Goal: Task Accomplishment & Management: Use online tool/utility

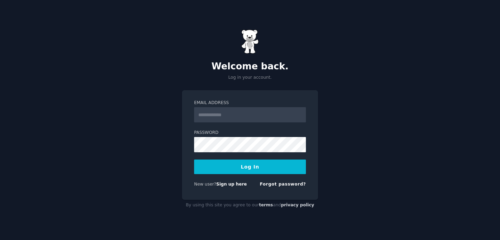
click at [234, 119] on input "Email Address" at bounding box center [250, 114] width 112 height 15
type input "**********"
click at [245, 169] on button "Log In" at bounding box center [250, 167] width 112 height 15
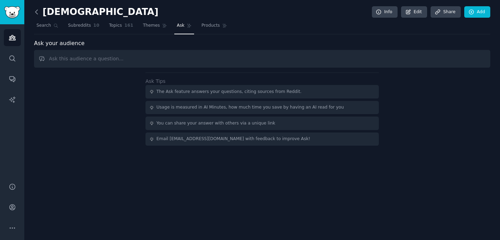
click at [38, 12] on icon at bounding box center [36, 11] width 7 height 7
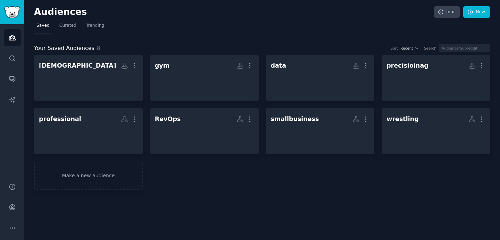
click at [151, 39] on div "Your Saved Audiences 8 Sort Recent Search bjj More gym More data More precisioi…" at bounding box center [262, 112] width 457 height 156
click at [72, 173] on link "Make a new audience" at bounding box center [88, 176] width 109 height 28
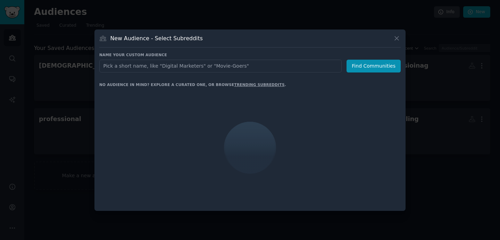
click at [186, 69] on input "text" at bounding box center [220, 66] width 243 height 13
type input "college graduate"
click at [366, 68] on button "Find Communities" at bounding box center [374, 66] width 54 height 13
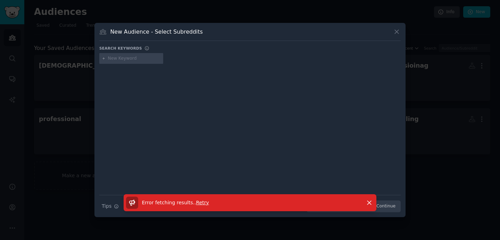
click at [199, 206] on p "Error fetching results. . Retry" at bounding box center [175, 202] width 67 height 7
click at [199, 205] on span "Retry" at bounding box center [202, 203] width 13 height 6
type input "college"
click at [397, 28] on icon at bounding box center [396, 31] width 7 height 7
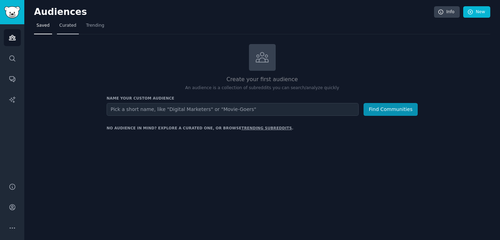
click at [73, 23] on span "Curated" at bounding box center [67, 26] width 17 height 6
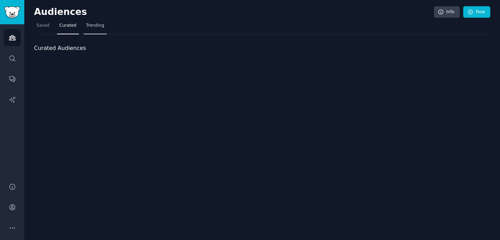
click at [98, 26] on span "Trending" at bounding box center [95, 26] width 18 height 6
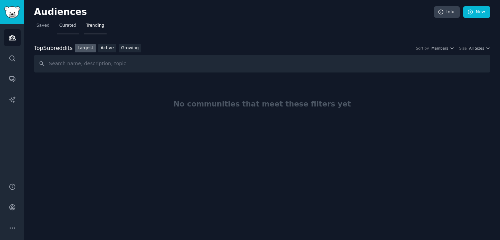
click at [70, 28] on span "Curated" at bounding box center [67, 26] width 17 height 6
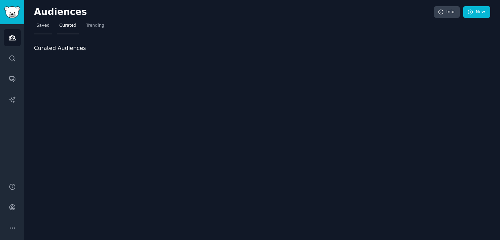
click at [46, 28] on link "Saved" at bounding box center [43, 27] width 18 height 14
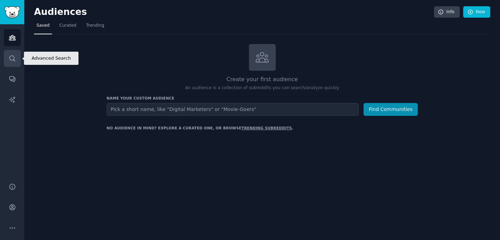
click at [15, 58] on icon "Sidebar" at bounding box center [12, 58] width 7 height 7
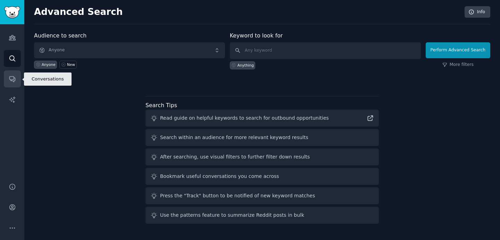
click at [11, 84] on link "Conversations" at bounding box center [12, 79] width 17 height 17
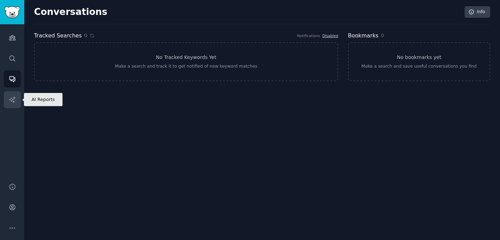
click at [11, 98] on icon "Sidebar" at bounding box center [12, 100] width 6 height 6
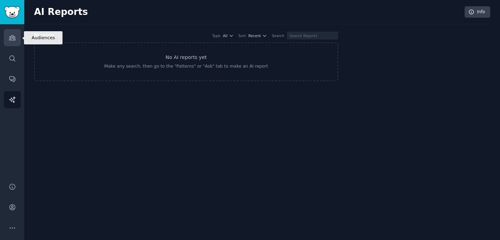
click at [17, 39] on link "Audiences" at bounding box center [12, 37] width 17 height 17
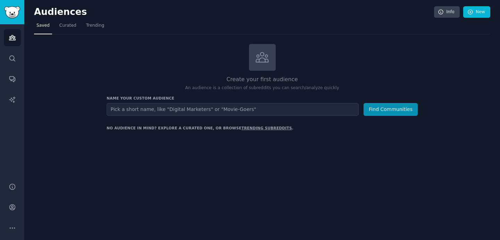
click at [145, 111] on input "text" at bounding box center [233, 109] width 252 height 13
click at [257, 74] on div "Create your first audience An audience is a collection of subreddits you can se…" at bounding box center [262, 67] width 311 height 47
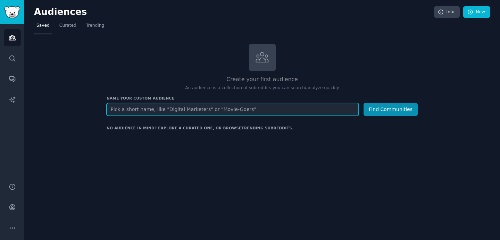
click at [257, 110] on input "text" at bounding box center [233, 109] width 252 height 13
type input "college craduates"
click at [364, 103] on button "Find Communities" at bounding box center [391, 109] width 54 height 13
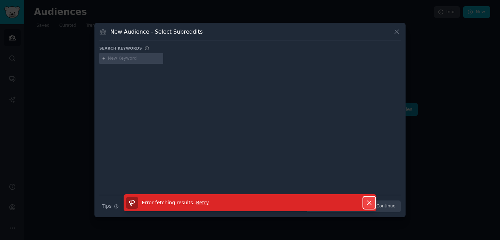
click at [372, 205] on icon "button" at bounding box center [369, 202] width 7 height 7
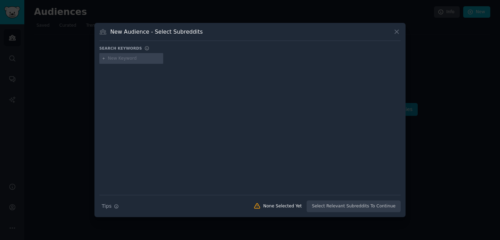
click at [297, 206] on div "None Selected Yet" at bounding box center [282, 207] width 39 height 6
click at [111, 207] on span "Tips" at bounding box center [107, 206] width 10 height 7
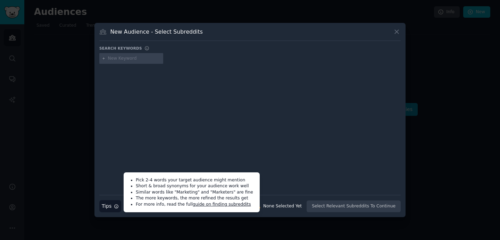
click at [223, 120] on div at bounding box center [250, 124] width 302 height 117
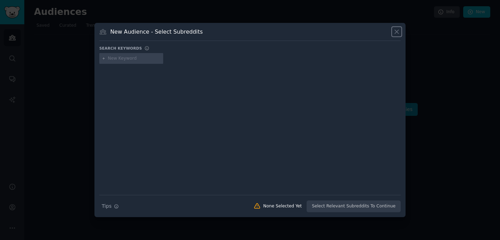
click at [400, 31] on icon at bounding box center [396, 31] width 7 height 7
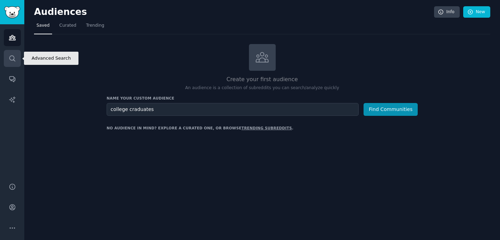
click at [15, 66] on link "Search" at bounding box center [12, 58] width 17 height 17
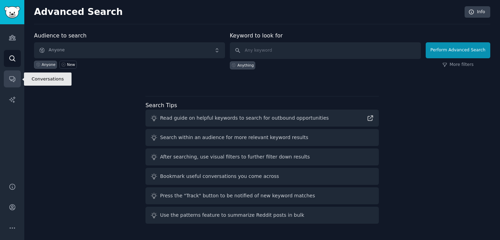
click at [15, 85] on link "Conversations" at bounding box center [12, 79] width 17 height 17
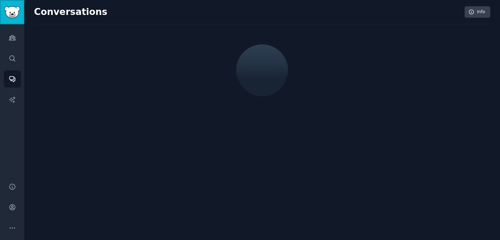
click at [9, 17] on img "Sidebar" at bounding box center [12, 12] width 16 height 12
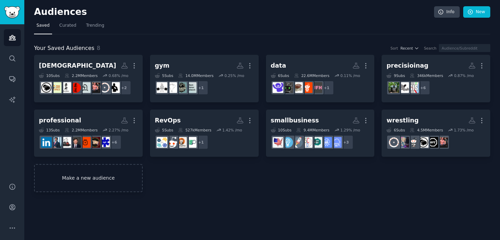
click at [96, 185] on link "Make a new audience" at bounding box center [88, 178] width 109 height 28
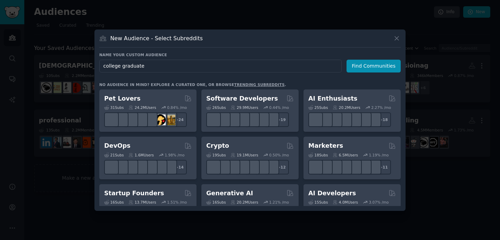
type input "college graduates"
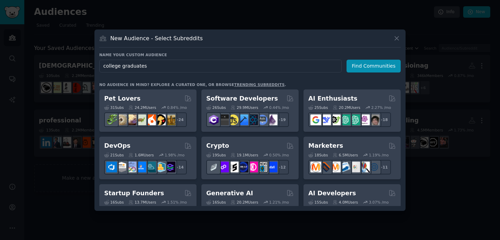
click button "Find Communities" at bounding box center [374, 66] width 54 height 13
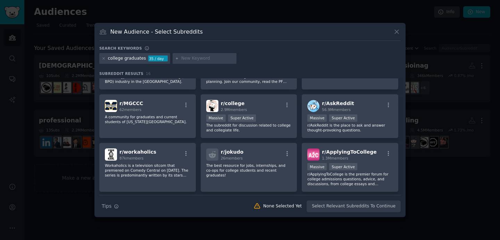
scroll to position [38, 0]
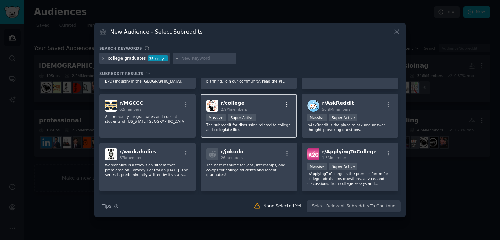
click at [285, 103] on icon "button" at bounding box center [287, 105] width 6 height 6
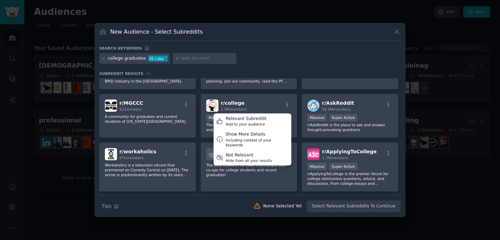
click at [298, 116] on div "r/ BPOinPH 137k members Huge Super Active This is a subreddit about the Informa…" at bounding box center [250, 138] width 302 height 197
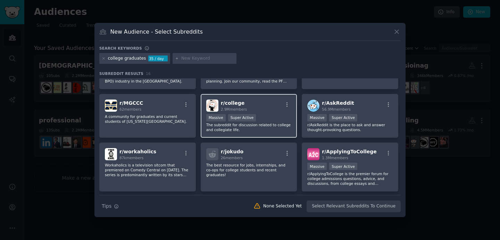
click at [279, 119] on div ">= 95th percentile for submissions / day Massive Super Active" at bounding box center [248, 118] width 85 height 9
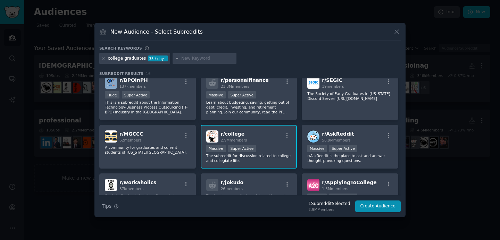
scroll to position [0, 0]
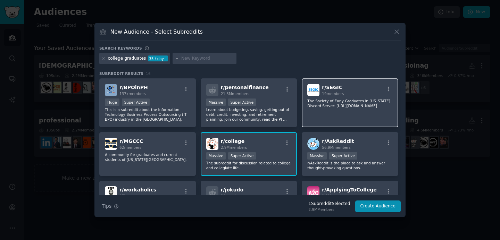
click at [326, 116] on div "r/ SEGIC 19 members The Society of Early Graduates in [US_STATE] Discord Server…" at bounding box center [350, 103] width 97 height 49
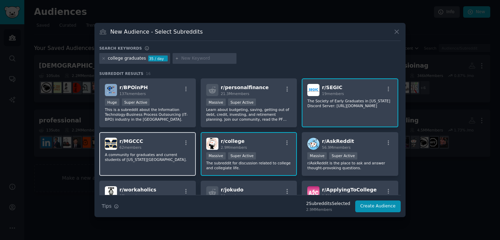
click at [148, 154] on p "A community for graduates and current students of [US_STATE][GEOGRAPHIC_DATA]." at bounding box center [147, 158] width 85 height 10
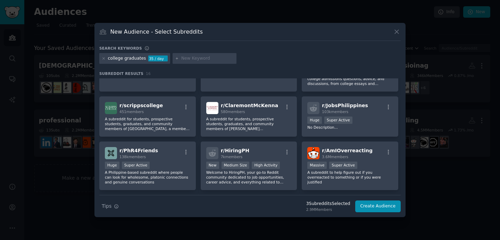
scroll to position [136, 0]
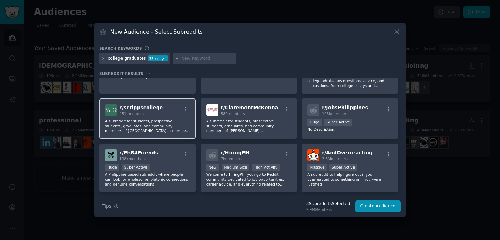
click at [179, 124] on p "A subreddit for students, prospective students, graduates, and community member…" at bounding box center [147, 126] width 85 height 15
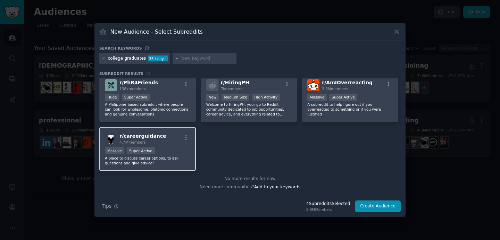
click at [162, 157] on p "A place to discuss career options, to ask questions and give advice!" at bounding box center [147, 161] width 85 height 10
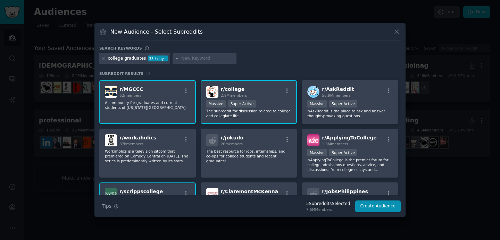
scroll to position [50, 0]
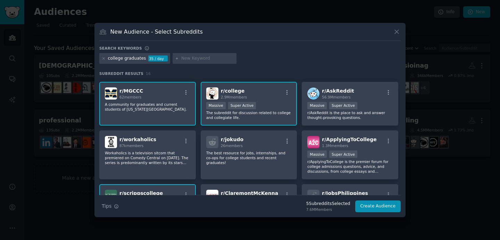
click at [207, 60] on input "text" at bounding box center [207, 59] width 53 height 6
type input "job hunting"
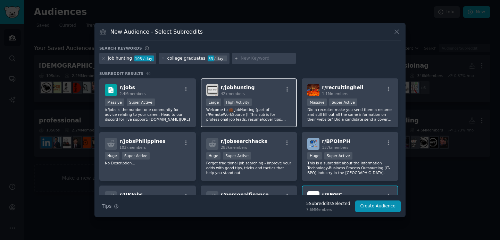
click at [263, 120] on p "Welcome to 💼 JobHunting (part of r/RemoteWorkSource )! This sub is for professi…" at bounding box center [248, 114] width 85 height 15
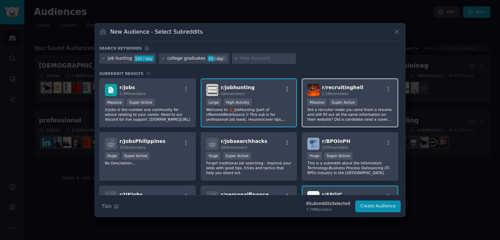
click at [321, 115] on p "Did a recruiter make you send them a resume and still fill out all the same inf…" at bounding box center [350, 114] width 85 height 15
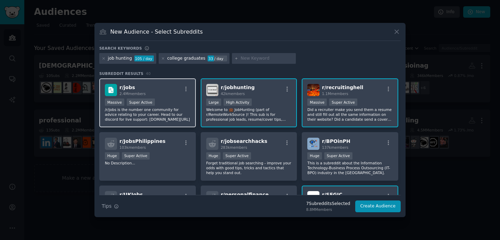
click at [187, 118] on p "/r/jobs is the number one community for advice relating to your career. Head to…" at bounding box center [147, 114] width 85 height 15
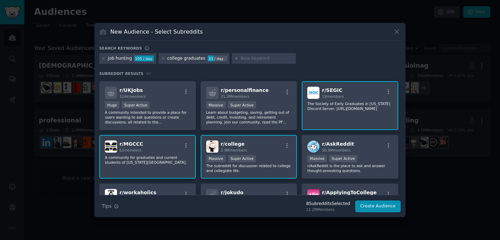
scroll to position [105, 0]
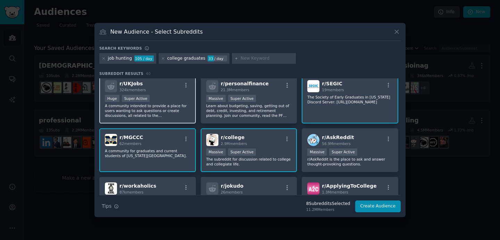
click at [182, 107] on p "A community intended to provide a place for users wanting to ask questions or c…" at bounding box center [147, 111] width 85 height 15
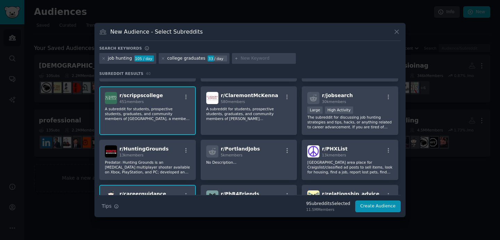
scroll to position [261, 0]
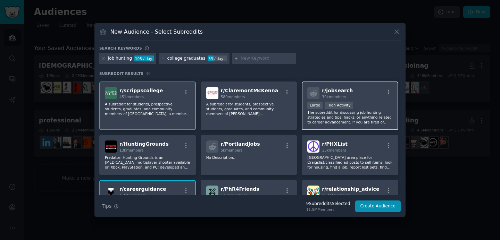
click at [325, 120] on p "The subreddit for discussing job hunting strategies and tips, hacks, or anythin…" at bounding box center [350, 117] width 85 height 15
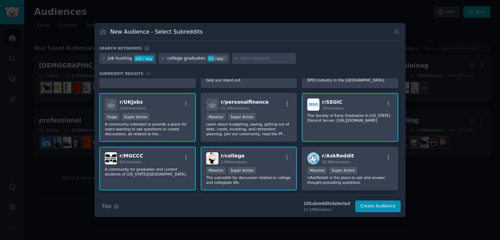
click at [174, 132] on p "A community intended to provide a place for users wanting to ask questions or c…" at bounding box center [147, 129] width 85 height 15
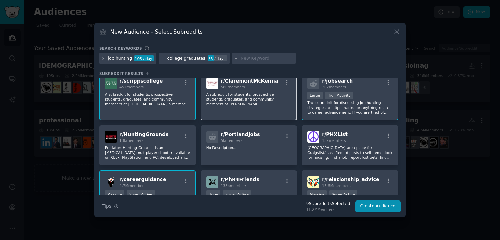
scroll to position [268, 0]
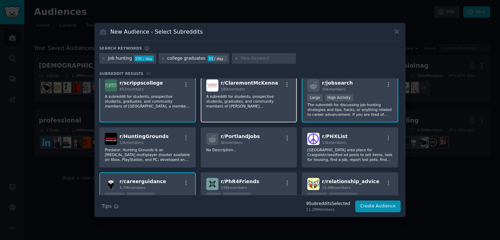
click at [259, 115] on div "r/ ClaremontMcKenna 580 members A subreddit for students, prospective students,…" at bounding box center [249, 98] width 97 height 49
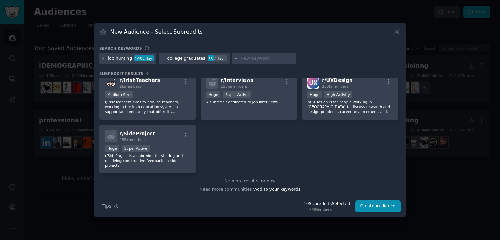
scroll to position [639, 0]
click at [365, 207] on button "Create Audience" at bounding box center [379, 207] width 46 height 12
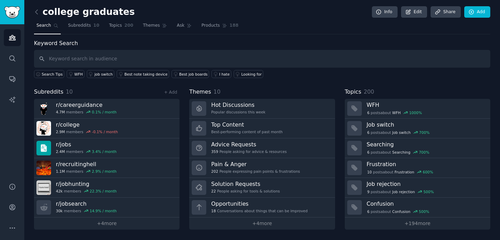
click at [251, 57] on input "text" at bounding box center [262, 59] width 457 height 18
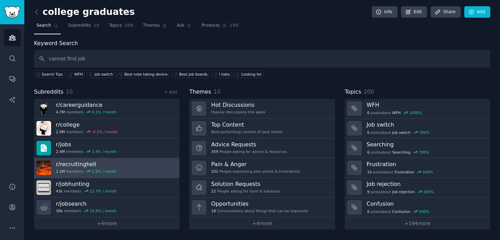
type input "cannot find job"
click at [80, 164] on h3 "r/ recruitinghell" at bounding box center [86, 164] width 61 height 7
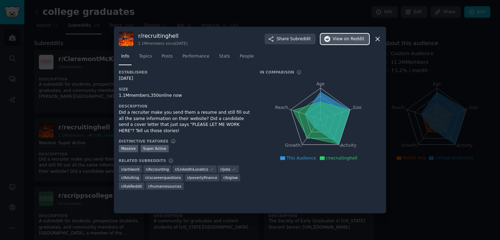
click at [340, 42] on span "View on Reddit" at bounding box center [349, 39] width 32 height 6
click at [432, 94] on div at bounding box center [250, 120] width 500 height 240
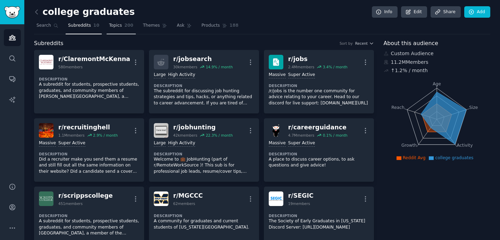
click at [113, 31] on link "Topics 200" at bounding box center [121, 27] width 29 height 14
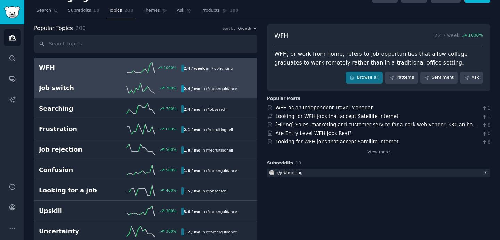
scroll to position [15, 0]
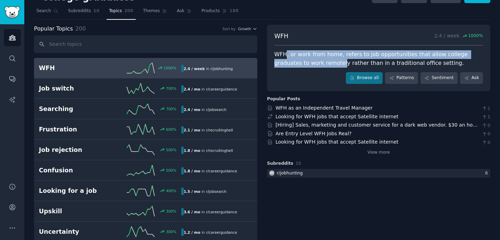
drag, startPoint x: 286, startPoint y: 56, endPoint x: 307, endPoint y: 61, distance: 20.8
click at [307, 61] on div "WFH, or work from home, refers to job opportunities that allow college graduate…" at bounding box center [379, 58] width 209 height 17
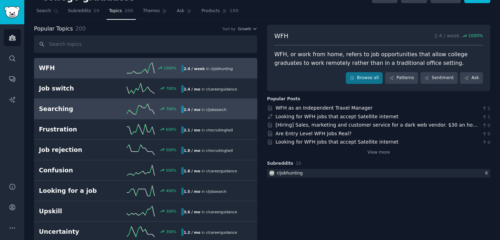
click at [137, 110] on line at bounding box center [137, 110] width 2 height 8
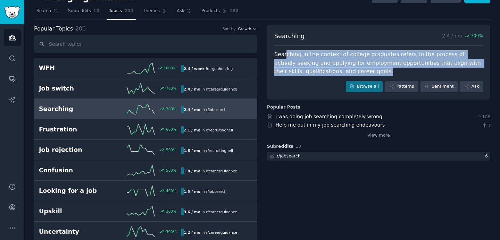
drag, startPoint x: 285, startPoint y: 55, endPoint x: 386, endPoint y: 71, distance: 101.7
click at [386, 71] on div "Searching in the context of college graduates refers to the process of actively…" at bounding box center [379, 63] width 209 height 26
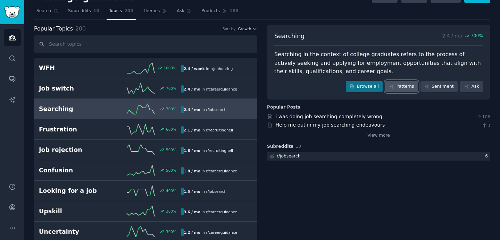
click at [395, 85] on link "Patterns" at bounding box center [401, 87] width 33 height 12
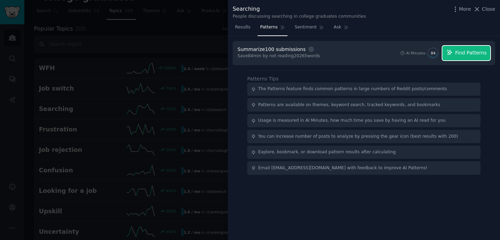
click at [456, 54] on button "Find Patterns" at bounding box center [467, 53] width 48 height 15
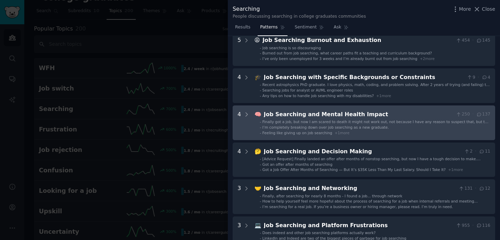
scroll to position [74, 0]
